Goal: Check status: Check status

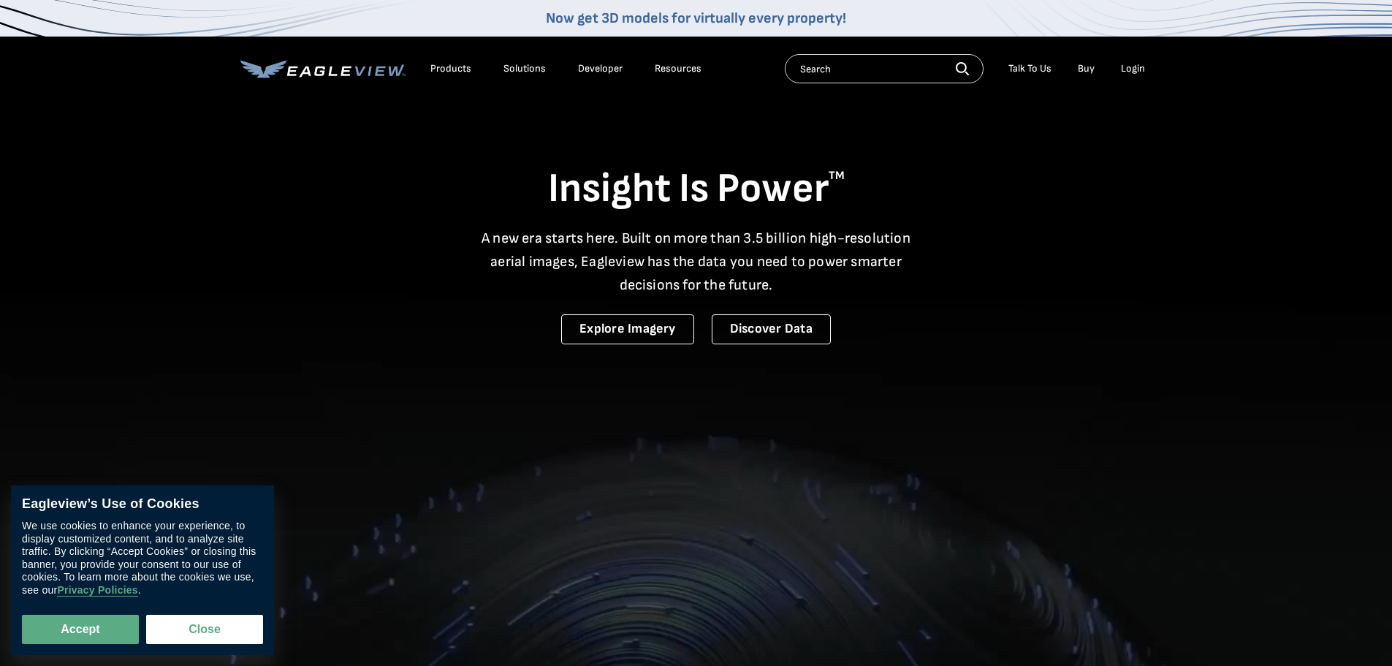
click at [1128, 71] on div "Login" at bounding box center [1133, 68] width 24 height 13
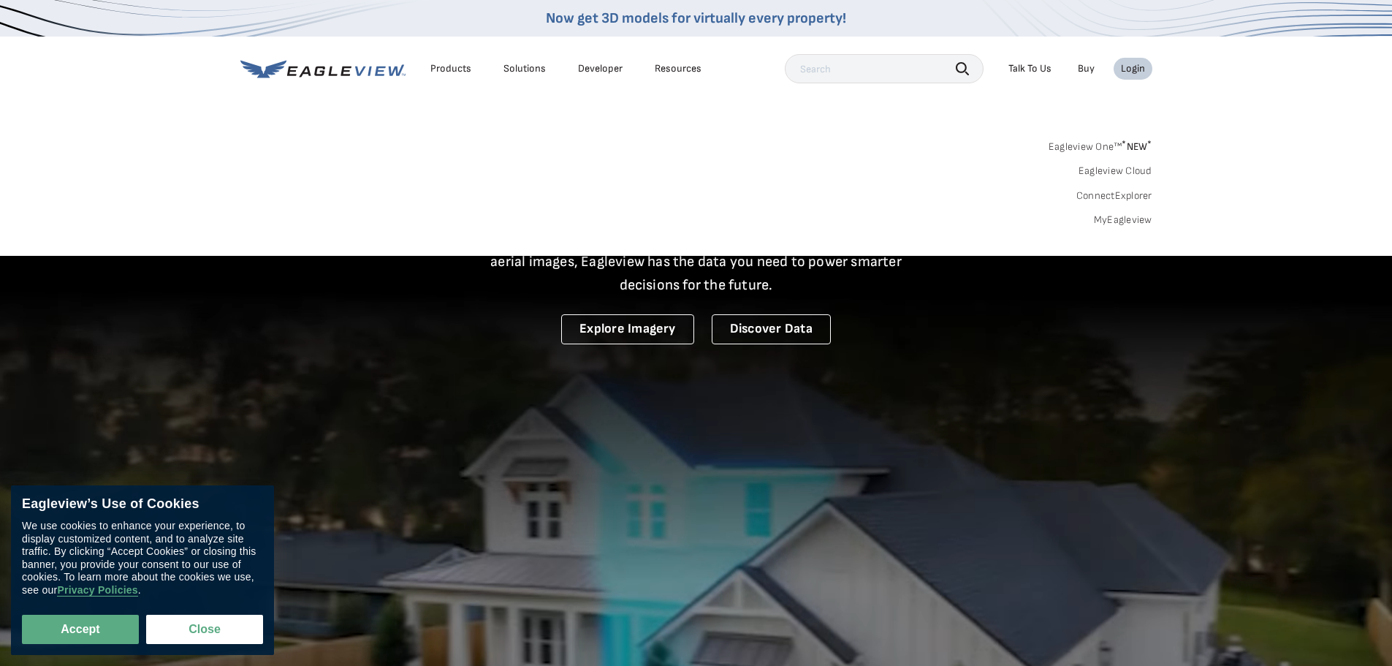
click at [1099, 216] on link "MyEagleview" at bounding box center [1123, 219] width 58 height 13
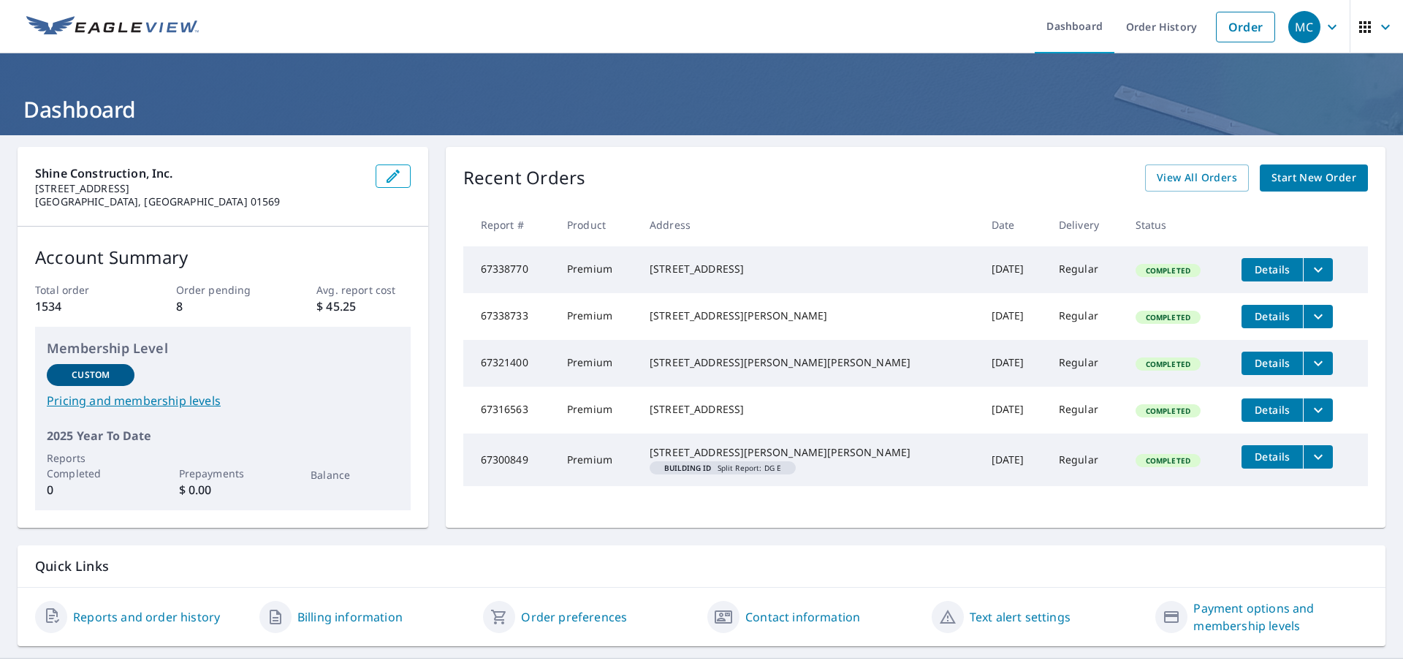
click at [1024, 187] on div "Recent Orders View All Orders Start New Order" at bounding box center [915, 177] width 905 height 27
click at [1191, 178] on span "View All Orders" at bounding box center [1197, 178] width 80 height 18
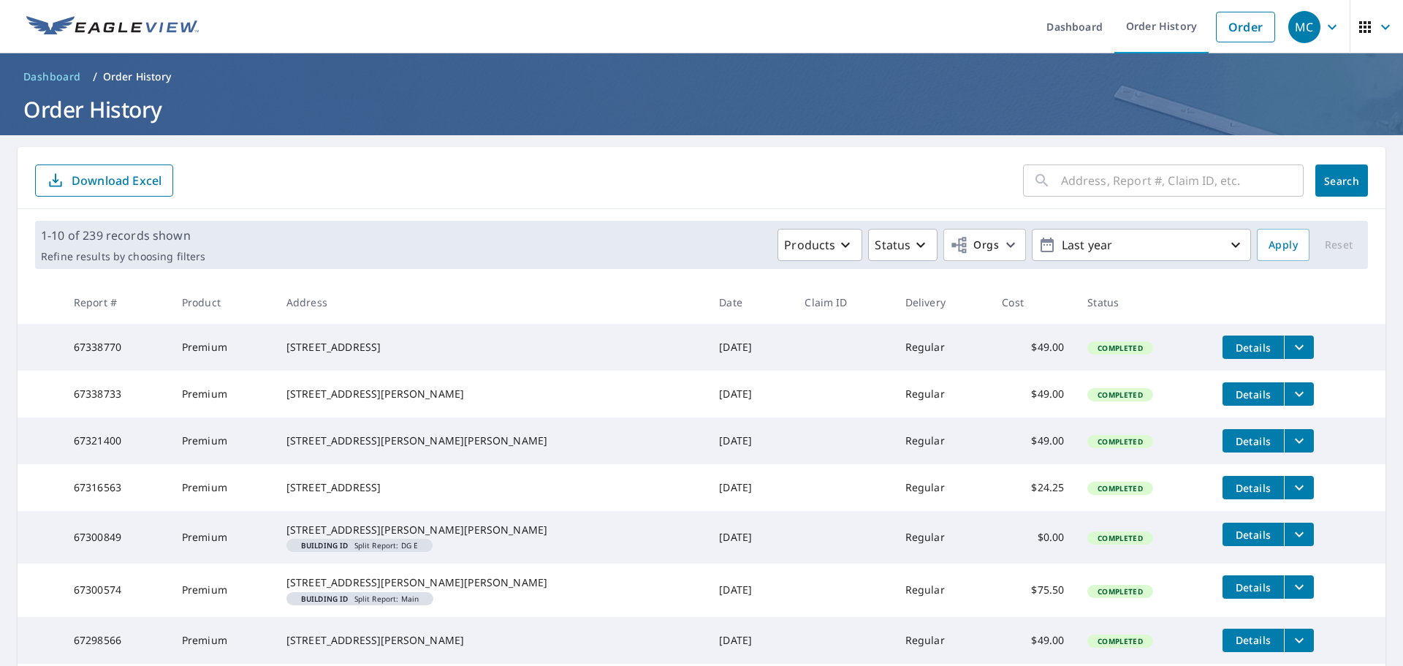
click at [1119, 185] on input "text" at bounding box center [1182, 180] width 243 height 41
type input "5 stella rd"
click button "Search" at bounding box center [1341, 180] width 53 height 32
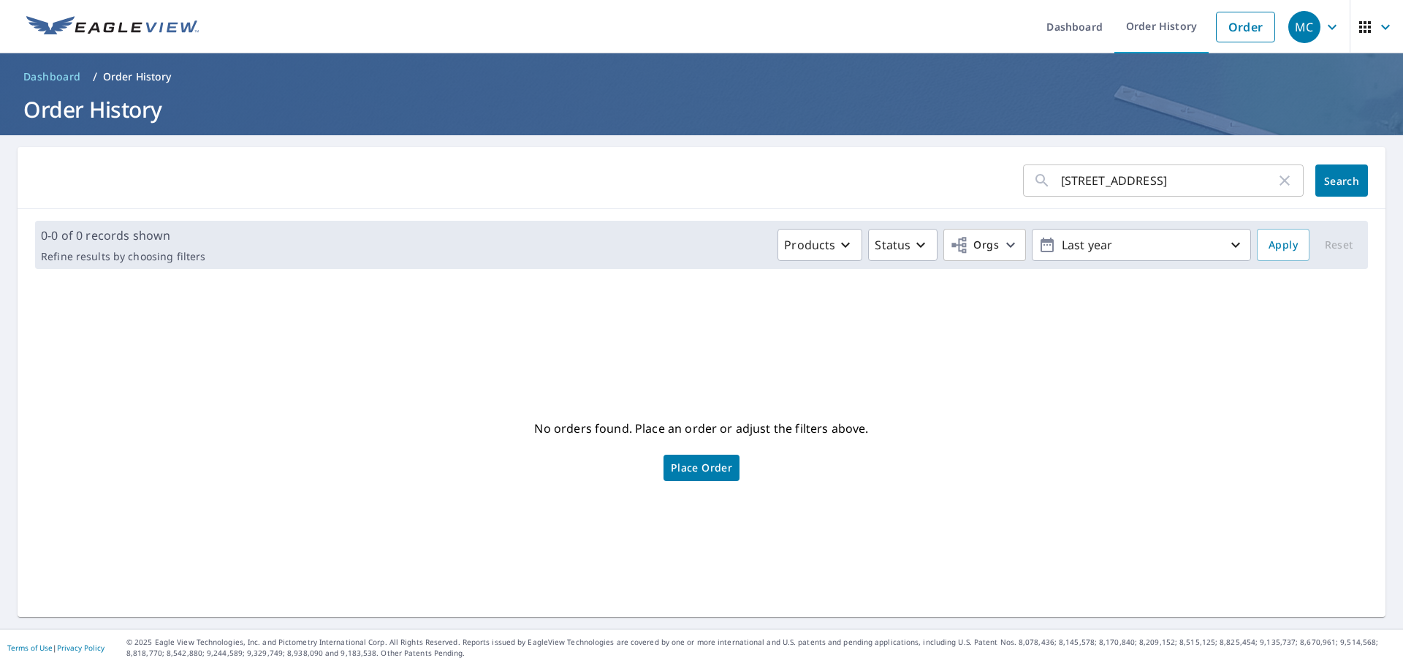
click at [1154, 184] on input "5 stella rd" at bounding box center [1168, 180] width 215 height 41
type input "5 stella rd, belmont"
click button "Search" at bounding box center [1341, 180] width 53 height 32
click at [1276, 176] on icon "button" at bounding box center [1285, 181] width 18 height 18
click at [1254, 175] on input "text" at bounding box center [1182, 180] width 243 height 41
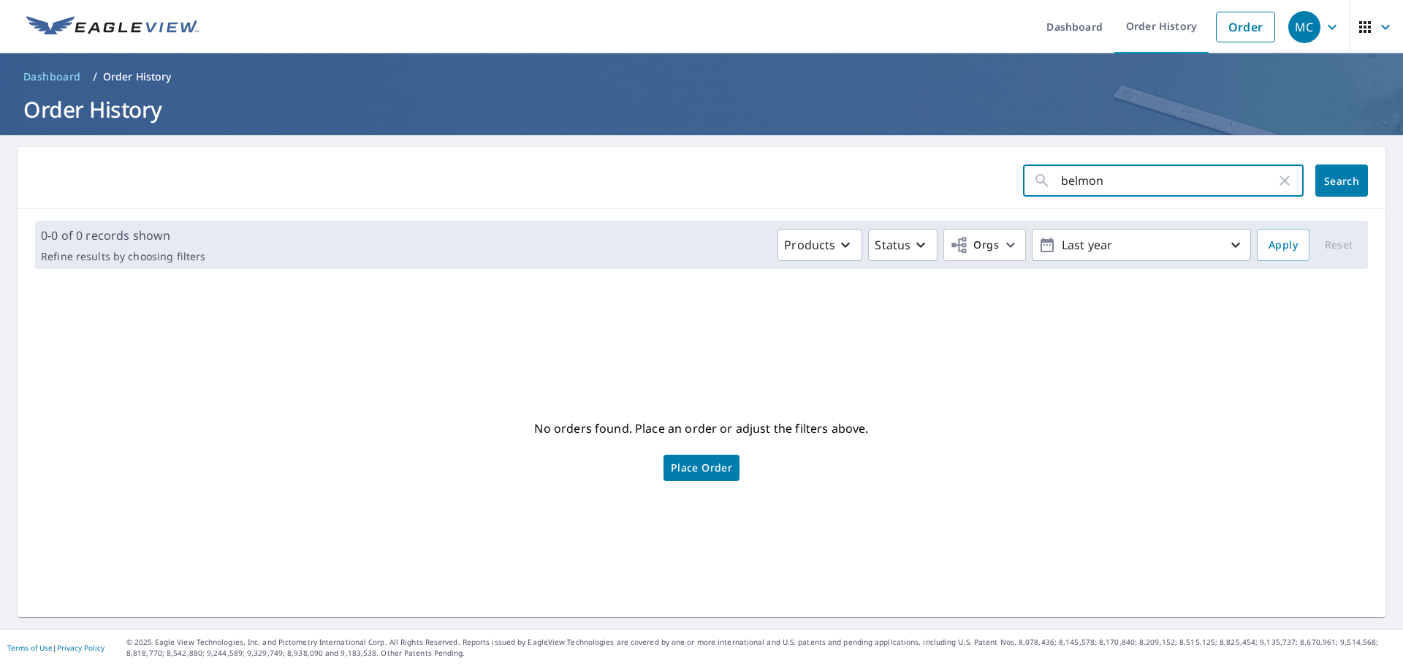
type input "belmont"
click button "Search" at bounding box center [1341, 180] width 53 height 32
